Goal: Navigation & Orientation: Understand site structure

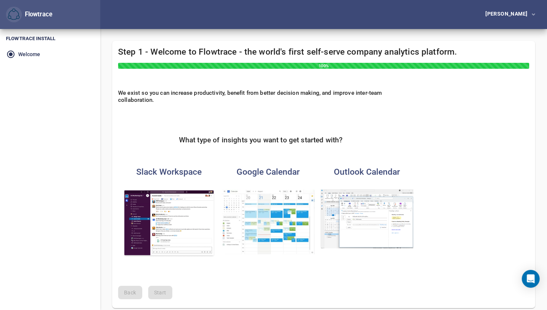
click at [369, 224] on img "button" at bounding box center [367, 218] width 93 height 59
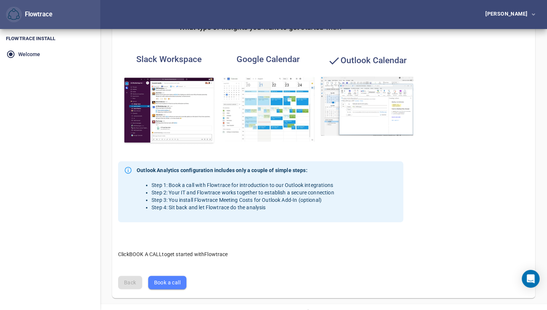
scroll to position [134, 0]
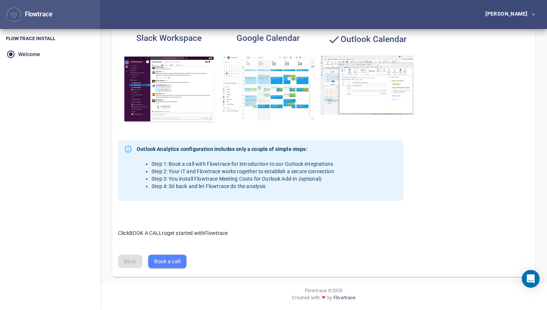
click at [377, 100] on img "button" at bounding box center [367, 84] width 93 height 59
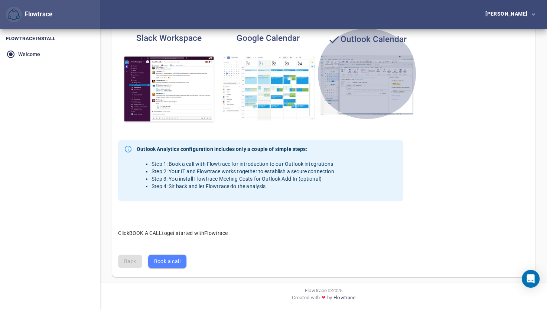
click at [336, 40] on icon "button" at bounding box center [334, 39] width 13 height 13
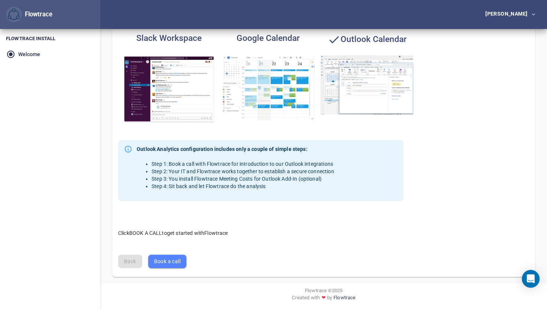
click at [174, 258] on span "Book a call" at bounding box center [167, 261] width 26 height 9
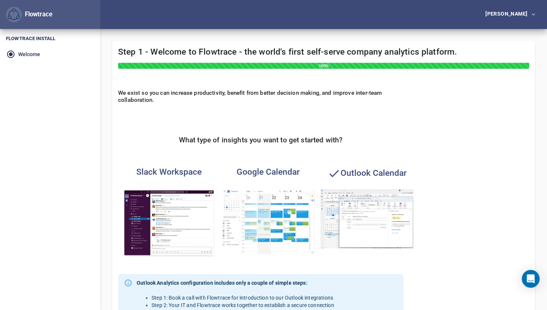
click at [13, 20] on img "button" at bounding box center [14, 15] width 12 height 12
click at [31, 58] on li "Welcome" at bounding box center [50, 54] width 100 height 13
click at [11, 55] on li "Welcome" at bounding box center [50, 54] width 100 height 13
click at [446, 133] on div "We exist so you can increase productivity, benefit from better decision making,…" at bounding box center [323, 233] width 423 height 299
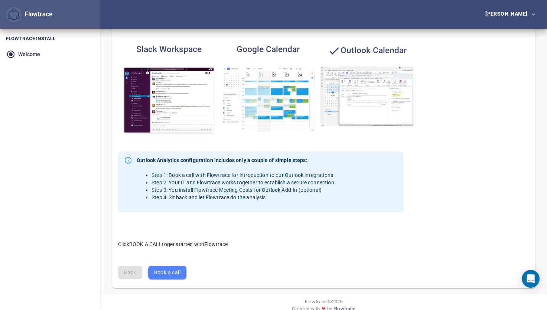
scroll to position [134, 0]
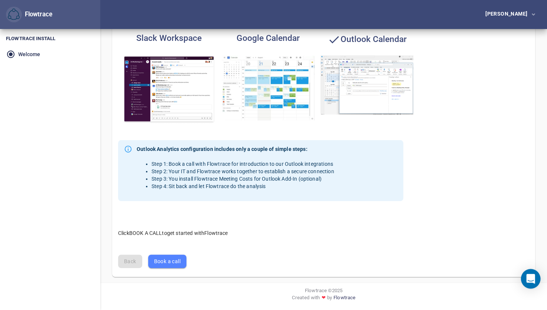
click at [532, 280] on icon "Open Intercom Messenger" at bounding box center [530, 279] width 9 height 10
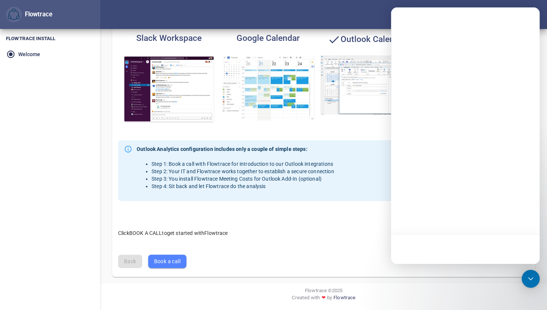
scroll to position [0, 0]
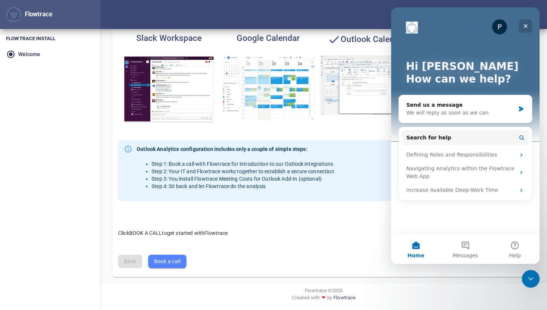
click at [531, 26] on div "Close" at bounding box center [525, 25] width 13 height 13
